Goal: Information Seeking & Learning: Compare options

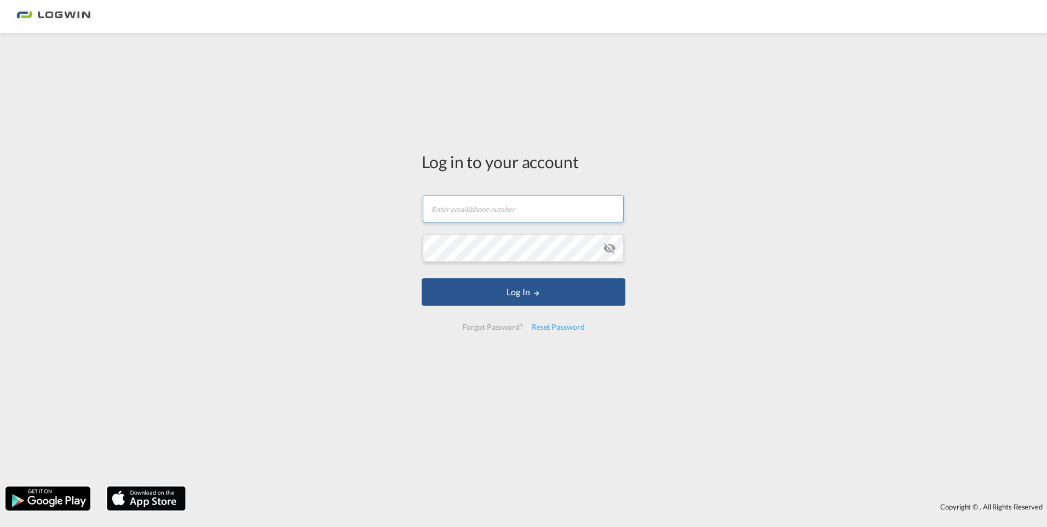
click at [506, 201] on input "text" at bounding box center [523, 208] width 201 height 27
paste input "[PERSON_NAME][EMAIL_ADDRESS][DOMAIN_NAME]"
type input "[PERSON_NAME][EMAIL_ADDRESS][DOMAIN_NAME]"
drag, startPoint x: 746, startPoint y: 219, endPoint x: 671, endPoint y: 242, distance: 78.4
click at [746, 219] on div "Log in to your account [PERSON_NAME][EMAIL_ADDRESS][DOMAIN_NAME] Password field…" at bounding box center [523, 259] width 1047 height 442
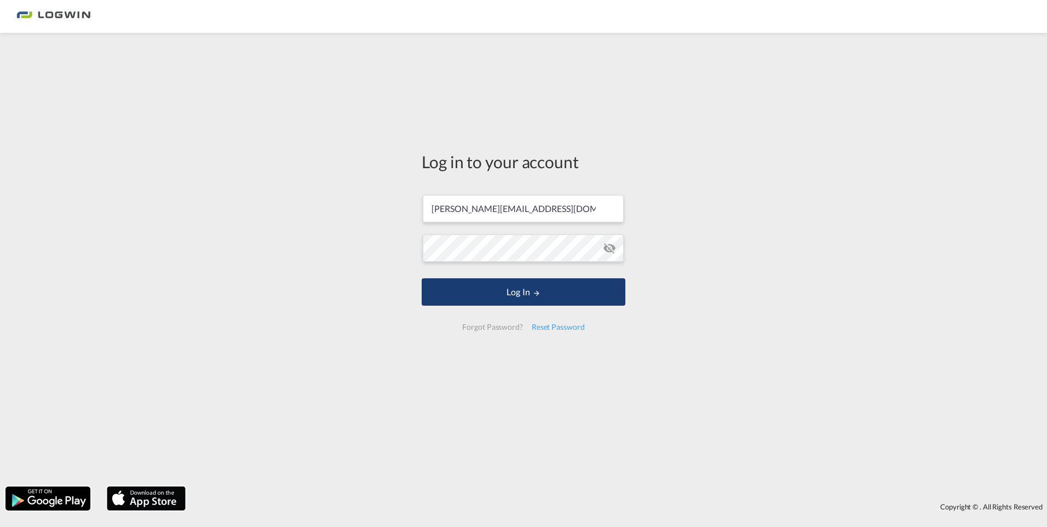
click at [547, 293] on button "Log In" at bounding box center [523, 291] width 204 height 27
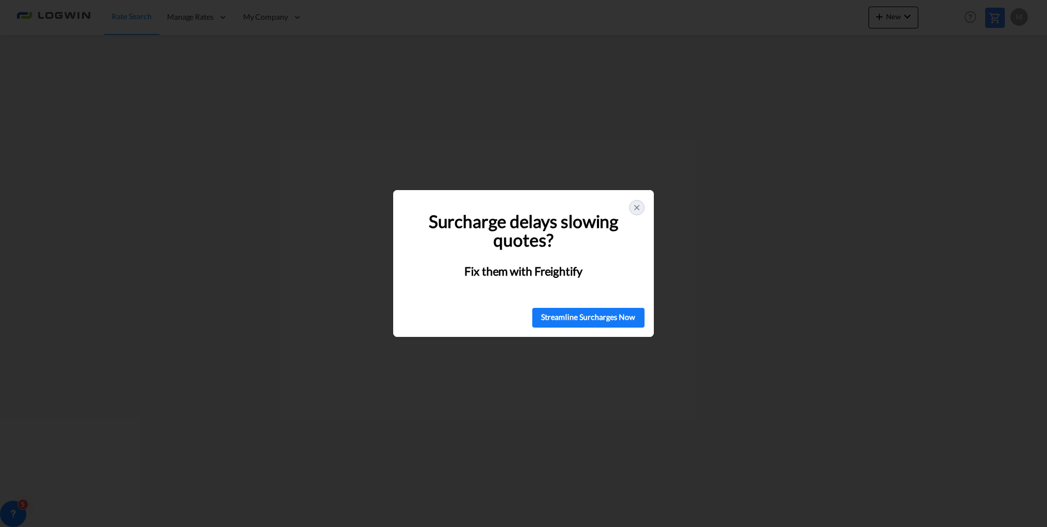
click at [640, 210] on icon at bounding box center [636, 207] width 9 height 9
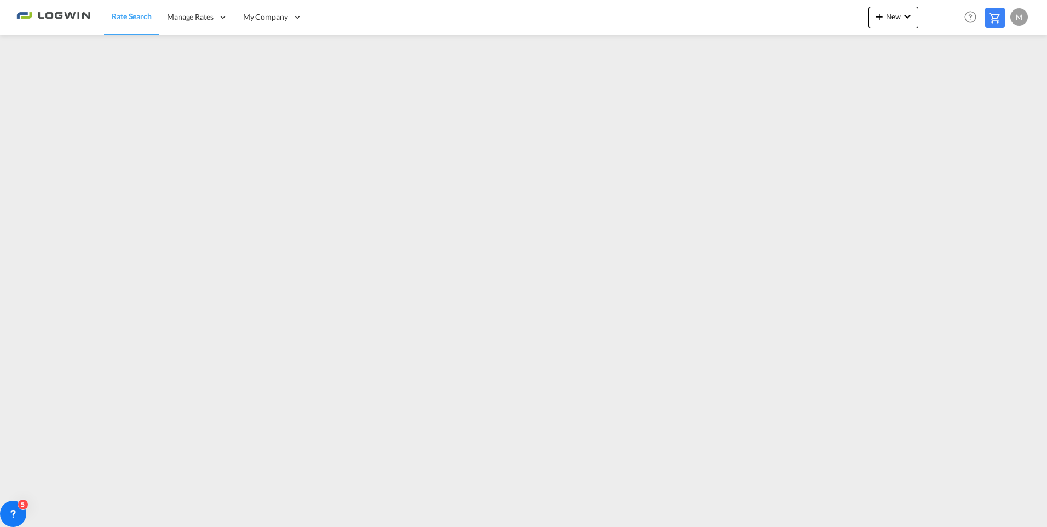
click at [1011, 11] on div "M" at bounding box center [1019, 17] width 18 height 18
click at [991, 88] on button "Logout" at bounding box center [1005, 84] width 71 height 22
